Goal: Transaction & Acquisition: Purchase product/service

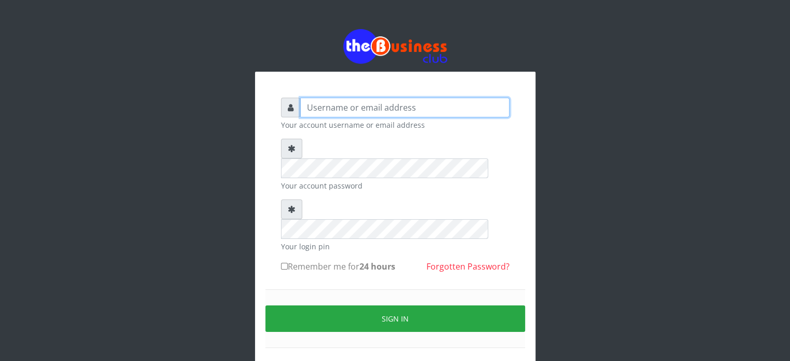
drag, startPoint x: 0, startPoint y: 0, endPoint x: 373, endPoint y: 107, distance: 388.0
click at [373, 107] on input "text" at bounding box center [404, 108] width 209 height 20
type input "videx"
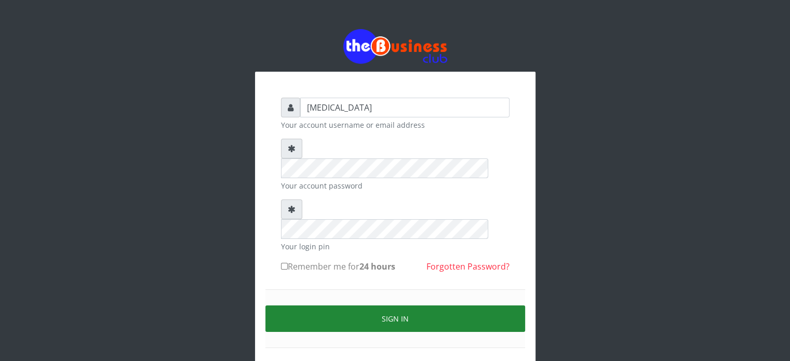
click at [439, 305] on button "Sign in" at bounding box center [395, 318] width 260 height 26
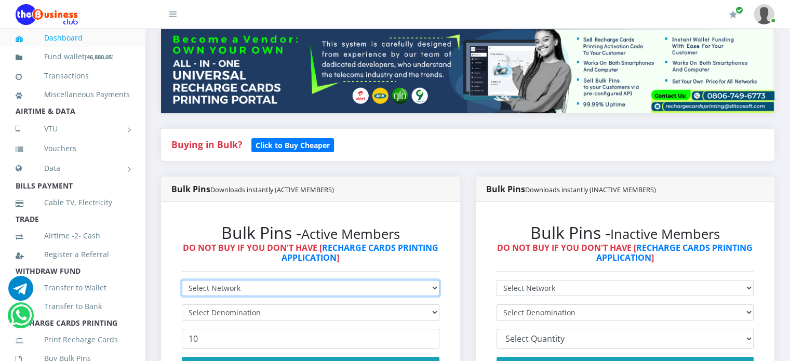
click at [268, 296] on select "Select Network MTN Globacom 9Mobile Airtel" at bounding box center [311, 288] width 258 height 16
select select "Glo"
click at [182, 291] on select "Select Network MTN Globacom 9Mobile Airtel" at bounding box center [311, 288] width 258 height 16
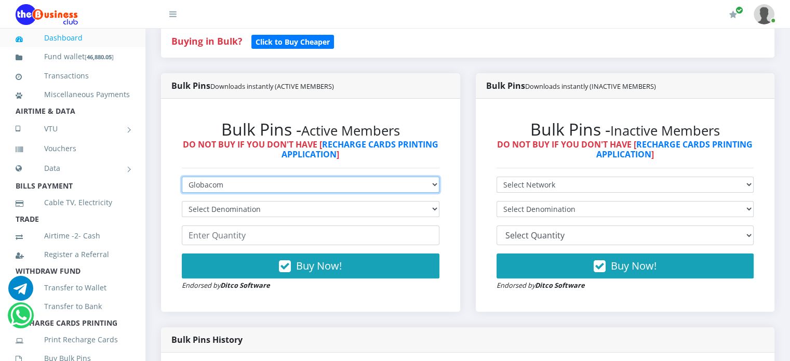
scroll to position [230, 0]
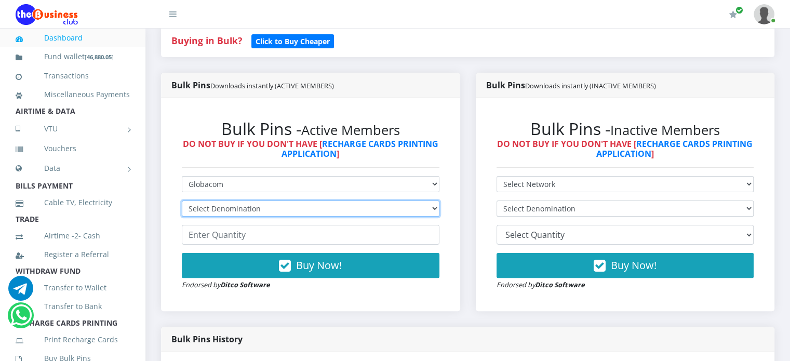
click at [238, 217] on select "Select Denomination Glo NGN100 - ₦96.55 Glo NGN200 - ₦193.10 Glo NGN500 - ₦482.…" at bounding box center [311, 208] width 258 height 16
select select "193.1-200"
click at [182, 212] on select "Select Denomination Glo NGN100 - ₦96.55 Glo NGN200 - ₦193.10 Glo NGN500 - ₦482.…" at bounding box center [311, 208] width 258 height 16
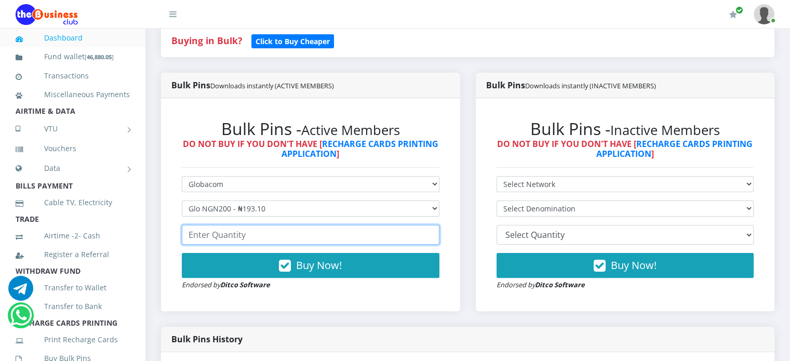
click at [234, 241] on input "number" at bounding box center [311, 235] width 258 height 20
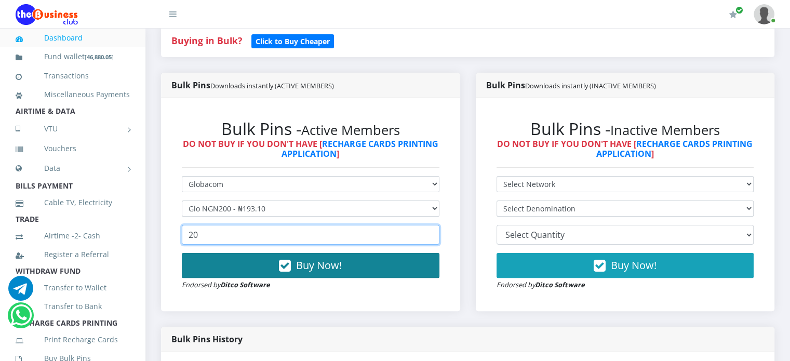
type input "20"
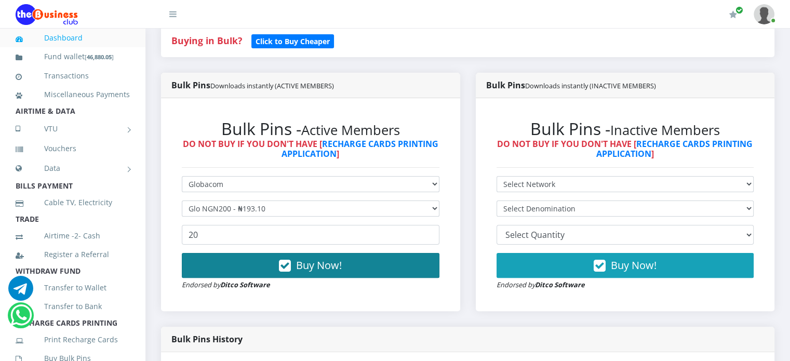
click at [263, 278] on button "Buy Now!" at bounding box center [311, 265] width 258 height 25
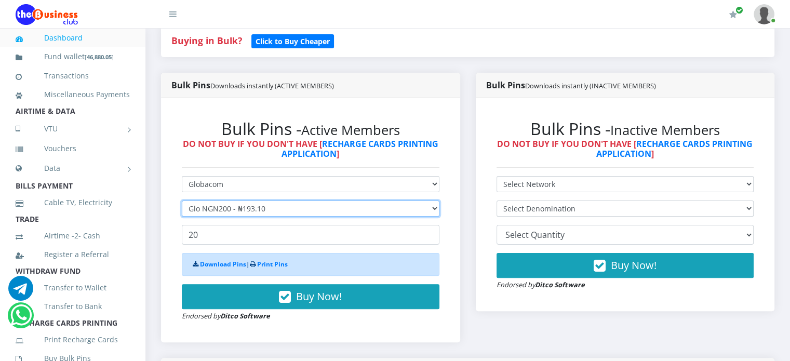
click at [272, 217] on select "Select Denomination Glo NGN100 - ₦96.55 Glo NGN200 - ₦193.10 Glo NGN500 - ₦482.…" at bounding box center [311, 208] width 258 height 16
select select "96.55-100"
click at [182, 212] on select "Select Denomination Glo NGN100 - ₦96.55 Glo NGN200 - ₦193.10 Glo NGN500 - ₦482.…" at bounding box center [311, 208] width 258 height 16
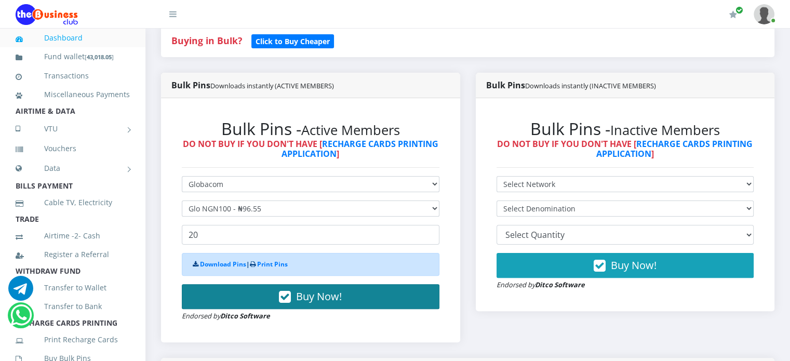
click at [277, 299] on button "Buy Now!" at bounding box center [311, 296] width 258 height 25
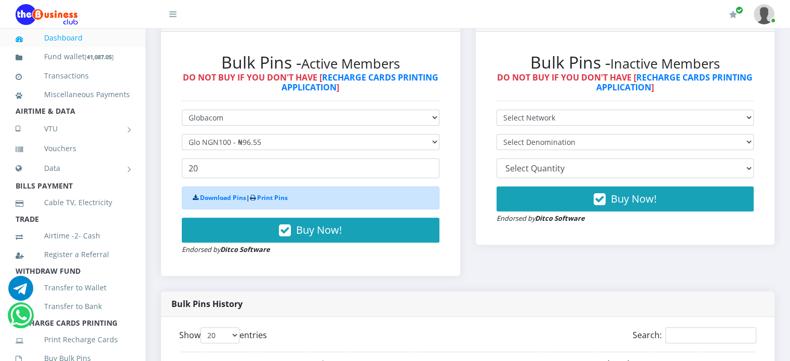
scroll to position [296, 0]
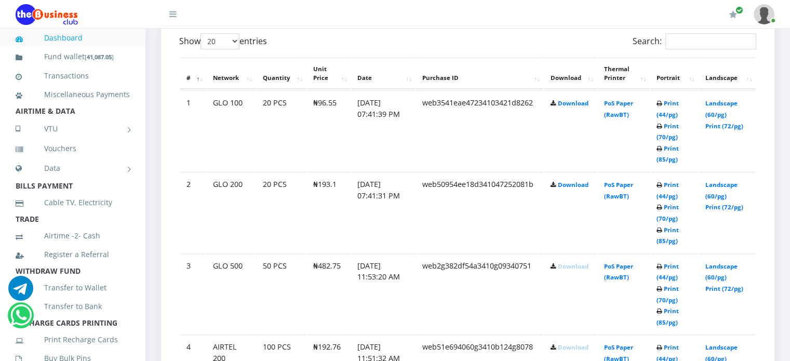
scroll to position [560, 0]
click at [569, 187] on link "Download" at bounding box center [573, 184] width 31 height 8
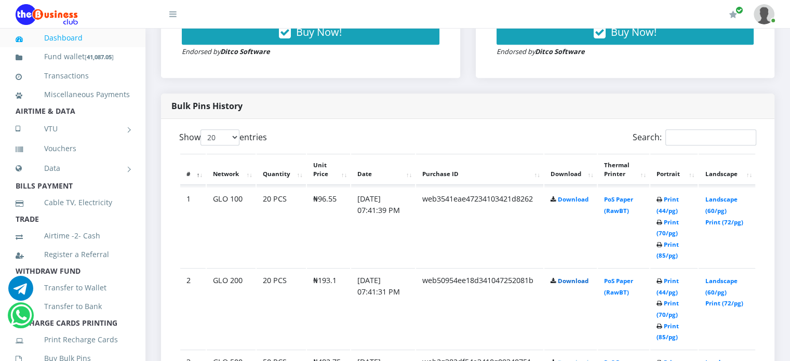
scroll to position [459, 0]
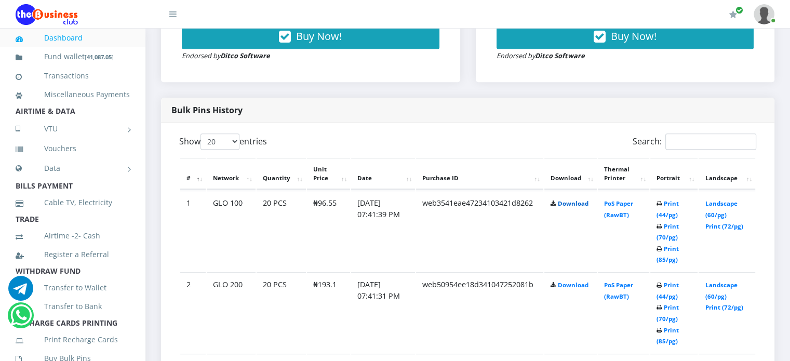
click at [575, 207] on link "Download" at bounding box center [573, 203] width 31 height 8
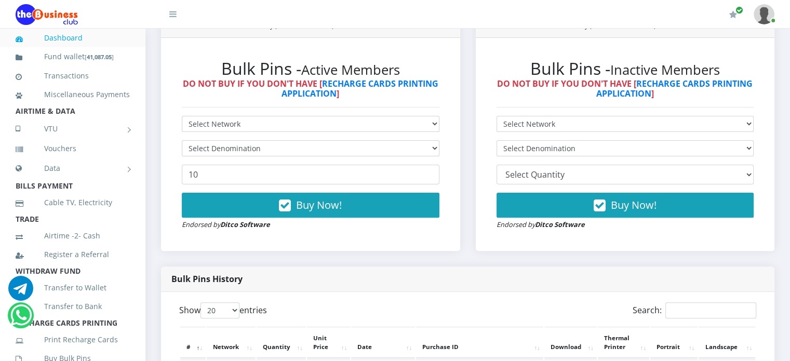
scroll to position [294, 0]
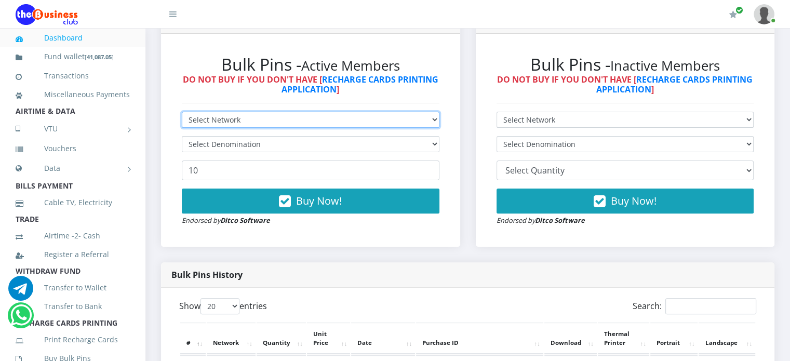
click at [295, 128] on select "Select Network MTN Globacom 9Mobile Airtel" at bounding box center [311, 120] width 258 height 16
select select "MTN"
click at [182, 123] on select "Select Network MTN Globacom 9Mobile Airtel" at bounding box center [311, 120] width 258 height 16
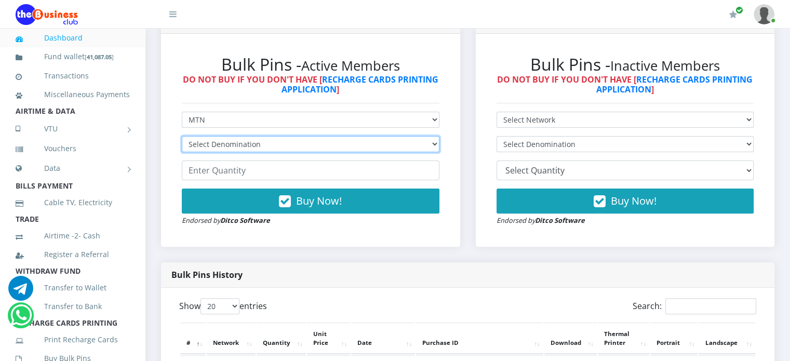
click at [239, 152] on select "Select Denomination MTN NGN100 - ₦96.99 MTN NGN200 - ₦193.98 MTN NGN400 - ₦387.…" at bounding box center [311, 144] width 258 height 16
select select "193.98-200"
click at [182, 147] on select "Select Denomination MTN NGN100 - ₦96.99 MTN NGN200 - ₦193.98 MTN NGN400 - ₦387.…" at bounding box center [311, 144] width 258 height 16
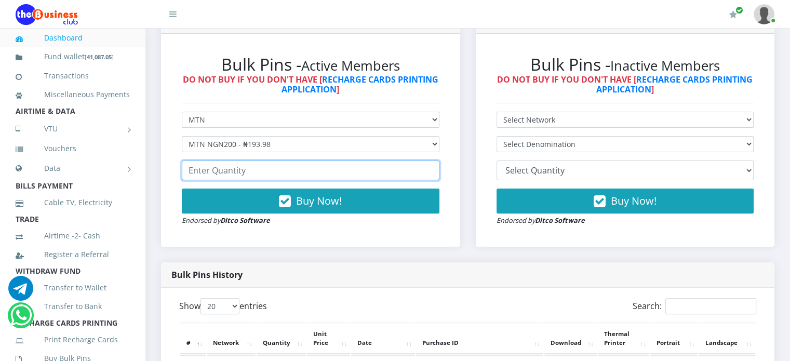
click at [236, 180] on input "number" at bounding box center [311, 170] width 258 height 20
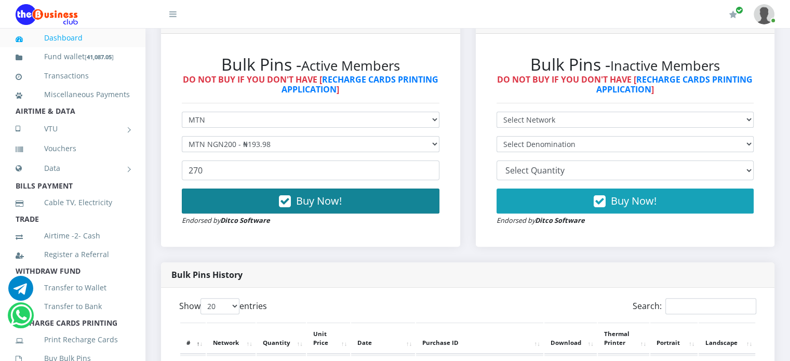
click at [235, 213] on button "Buy Now!" at bounding box center [311, 200] width 258 height 25
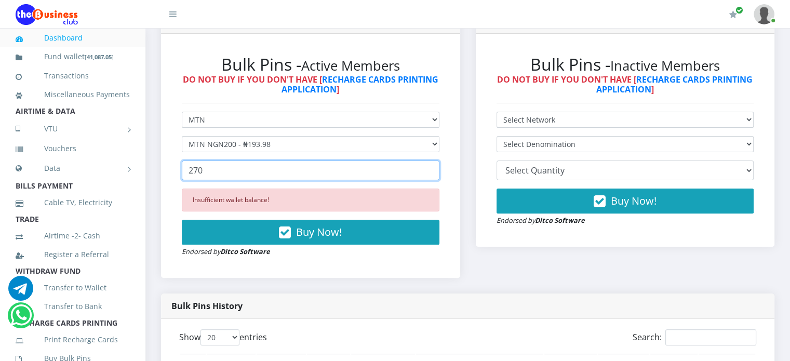
click at [220, 180] on input "270" at bounding box center [311, 170] width 258 height 20
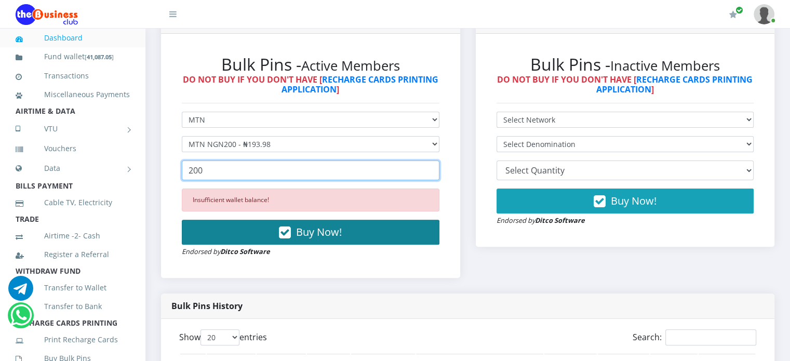
type input "200"
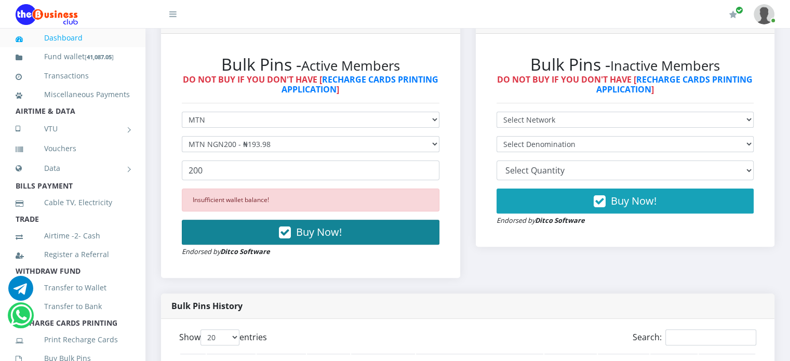
click at [286, 238] on icon "button" at bounding box center [285, 232] width 12 height 10
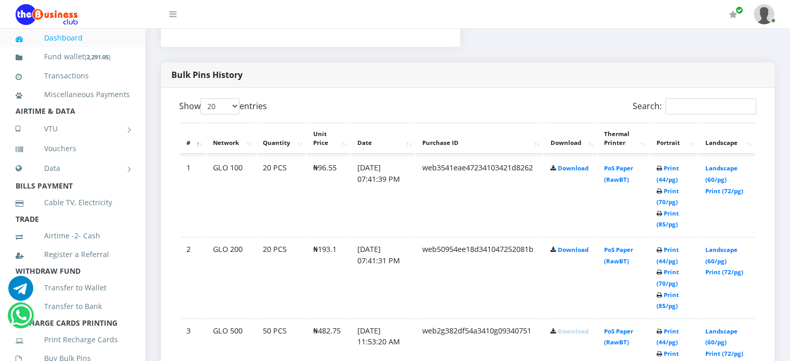
scroll to position [530, 0]
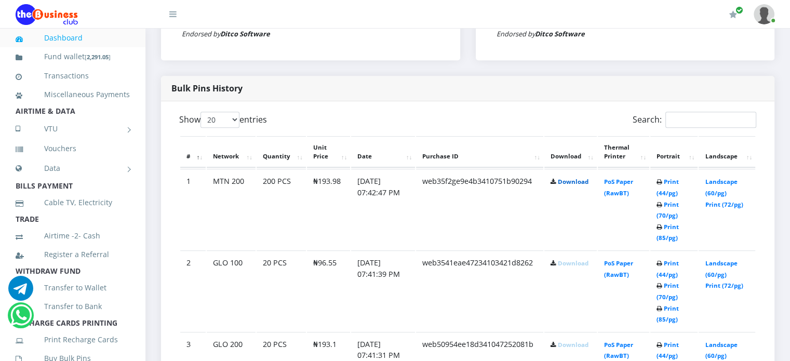
click at [580, 185] on link "Download" at bounding box center [573, 182] width 31 height 8
drag, startPoint x: 317, startPoint y: 193, endPoint x: 344, endPoint y: 194, distance: 27.0
click at [344, 194] on td "₦193.98" at bounding box center [328, 209] width 43 height 80
copy td "193.98"
drag, startPoint x: 318, startPoint y: 270, endPoint x: 338, endPoint y: 274, distance: 20.0
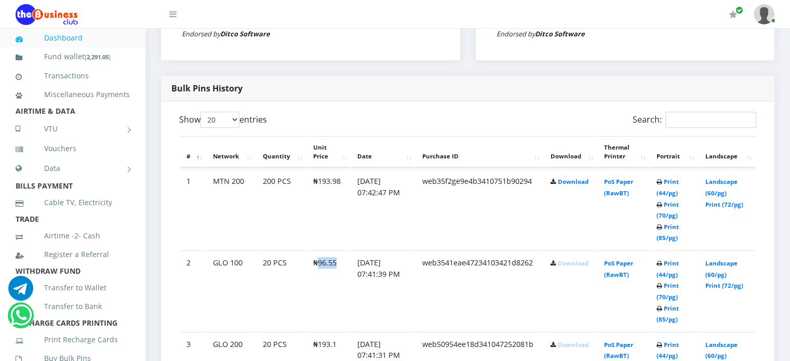
click at [338, 274] on td "₦96.55" at bounding box center [328, 290] width 43 height 80
copy td "96.55"
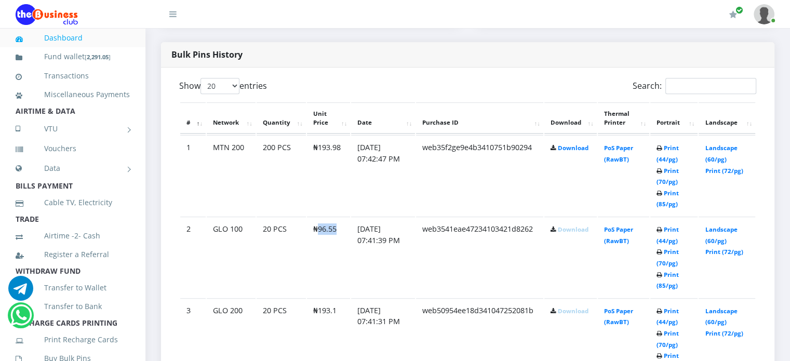
scroll to position [516, 0]
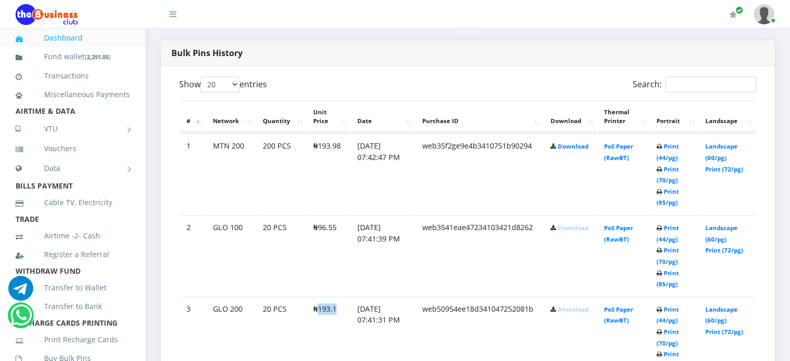
drag, startPoint x: 318, startPoint y: 319, endPoint x: 336, endPoint y: 319, distance: 18.2
click at [336, 214] on td "₦193.1" at bounding box center [328, 173] width 43 height 80
copy td "193.1"
